Goal: Navigation & Orientation: Find specific page/section

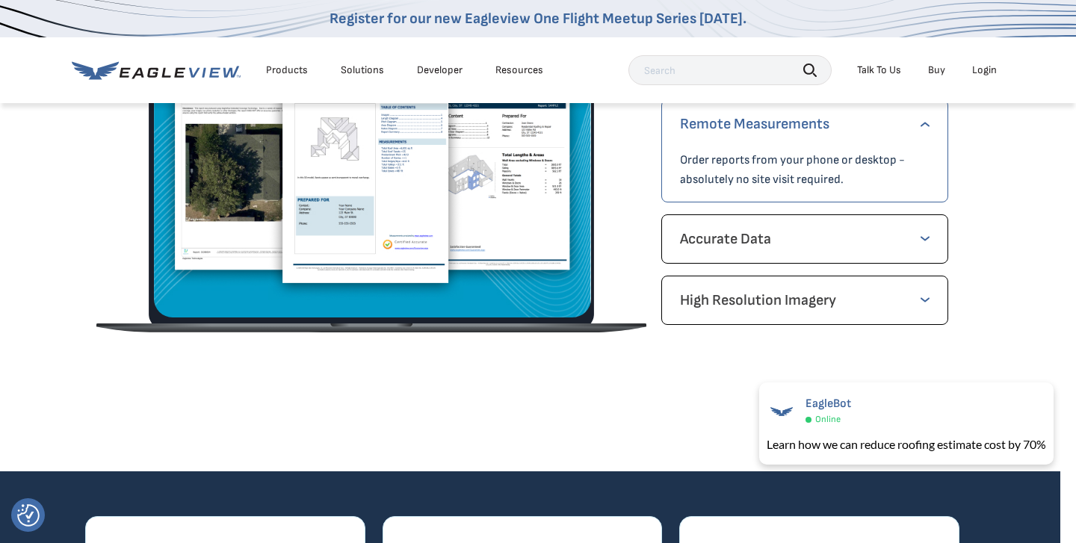
scroll to position [2209, 16]
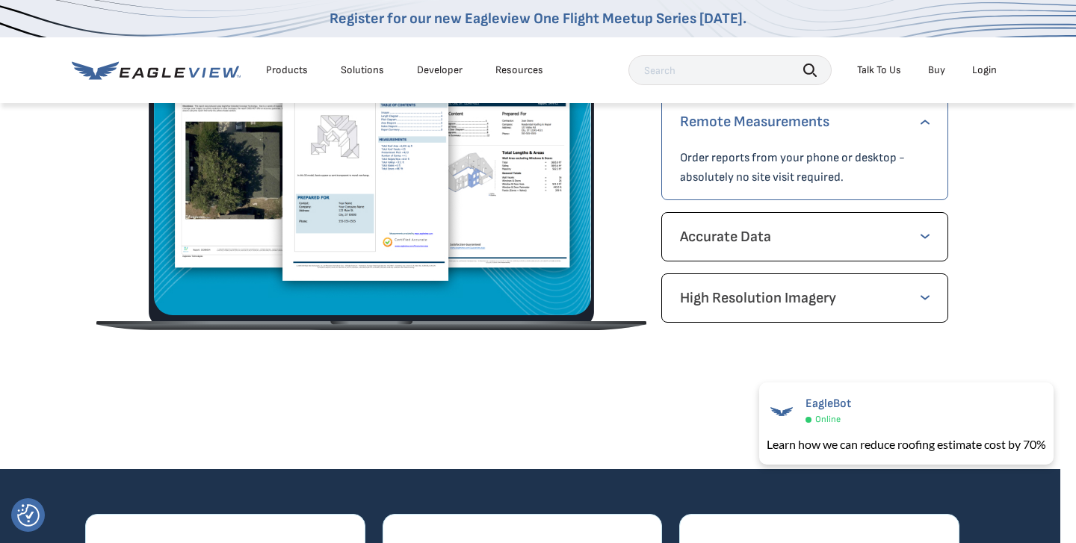
click at [985, 76] on div "Login" at bounding box center [984, 70] width 25 height 13
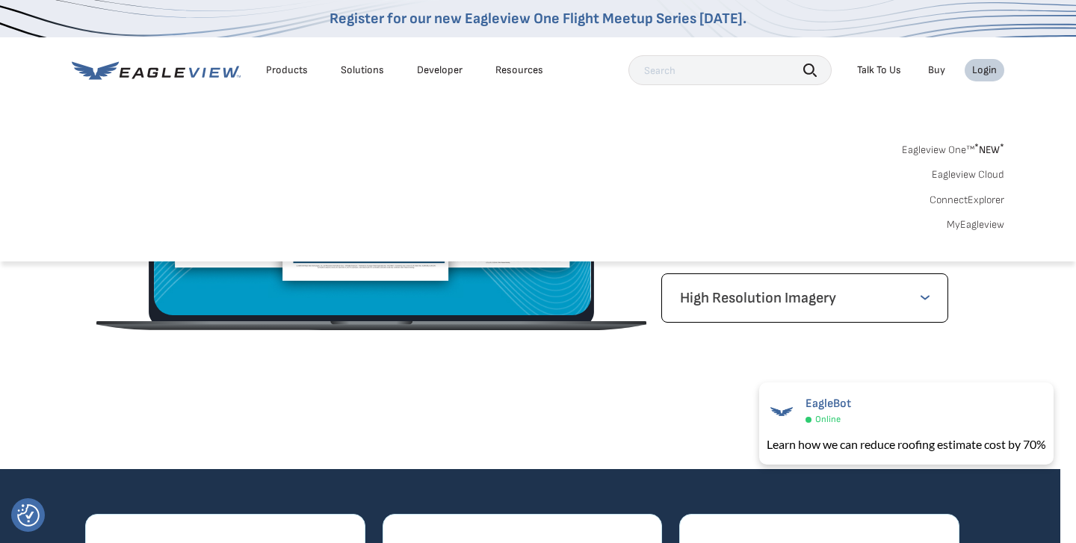
click at [989, 69] on div "Login" at bounding box center [984, 70] width 25 height 13
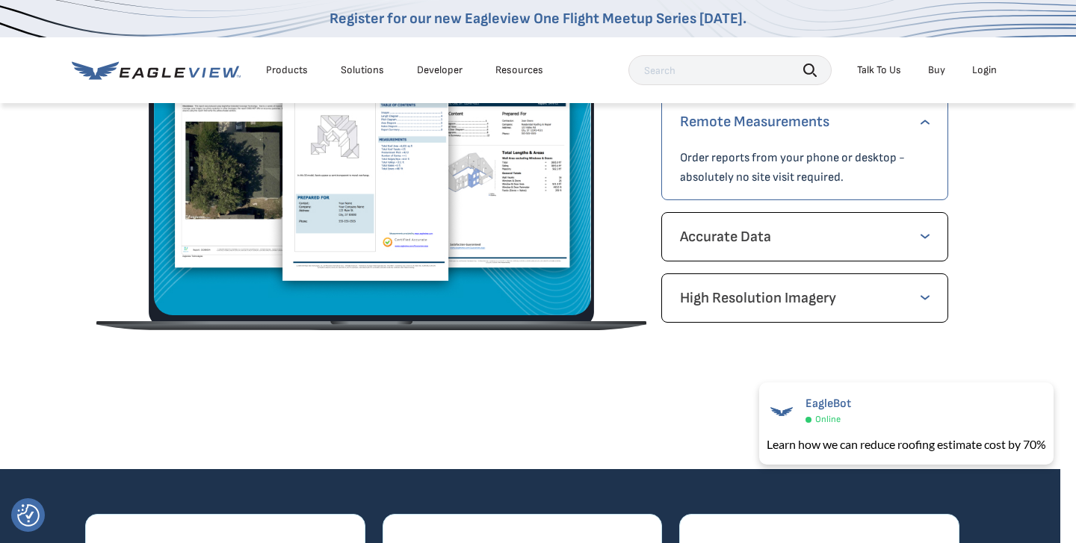
click at [989, 69] on div "Login" at bounding box center [984, 70] width 25 height 13
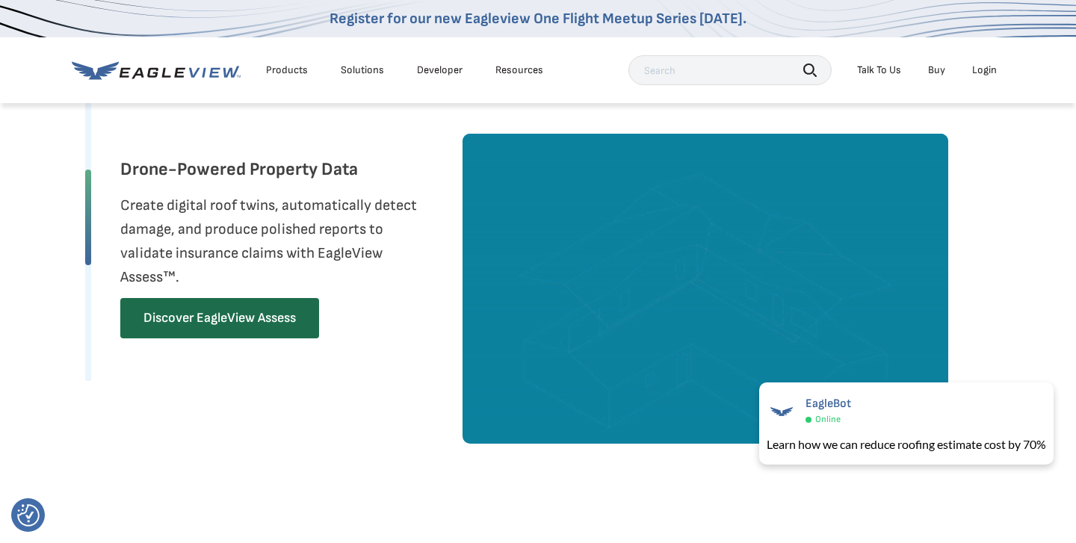
scroll to position [1500, 16]
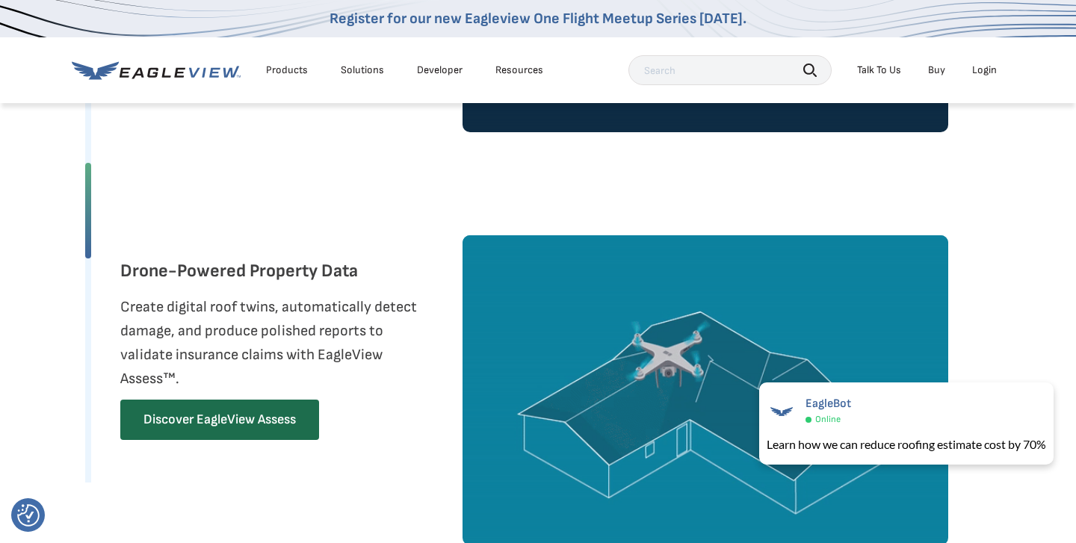
click at [983, 72] on div "Login" at bounding box center [984, 70] width 25 height 13
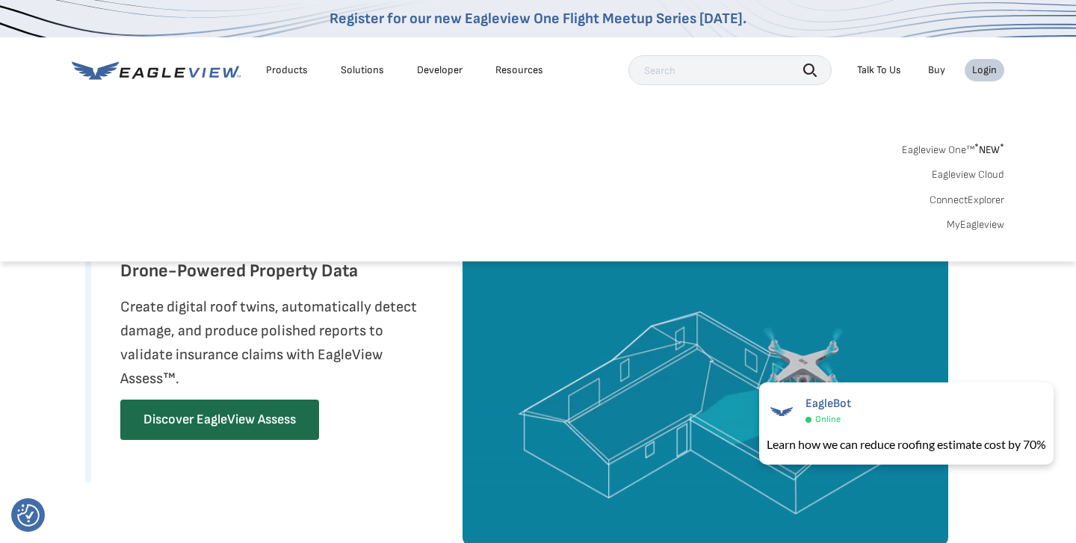
click at [972, 146] on link "Eagleview One™ * NEW *" at bounding box center [953, 147] width 102 height 17
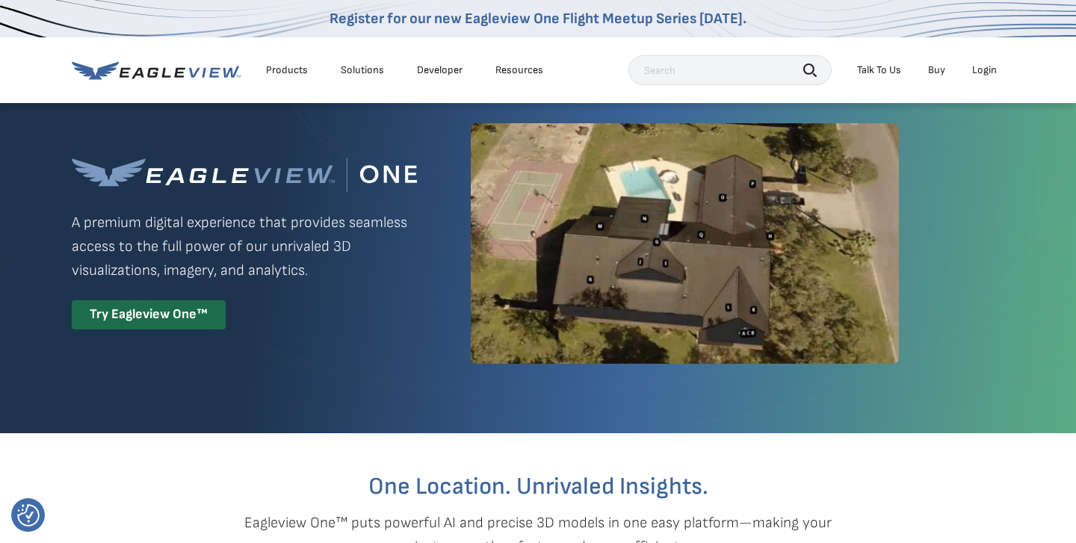
scroll to position [28, 0]
